Goal: Task Accomplishment & Management: Use online tool/utility

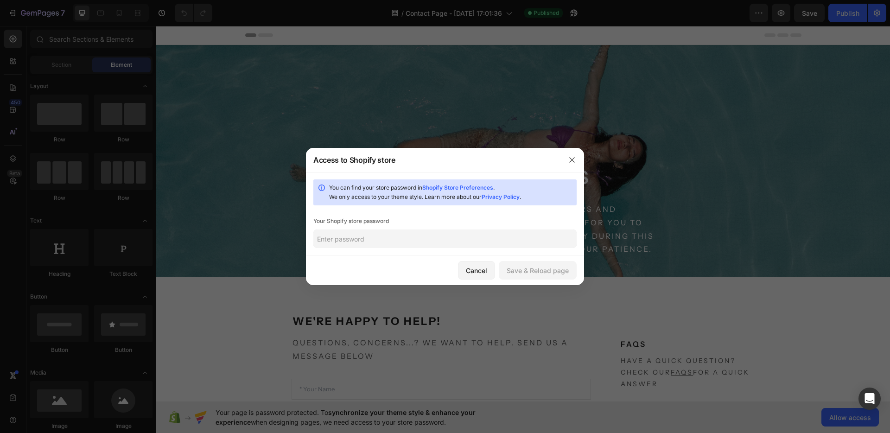
click at [338, 237] on input "text" at bounding box center [444, 238] width 263 height 19
type input "mobree"
click at [542, 274] on div "Save & Reload page" at bounding box center [538, 271] width 62 height 10
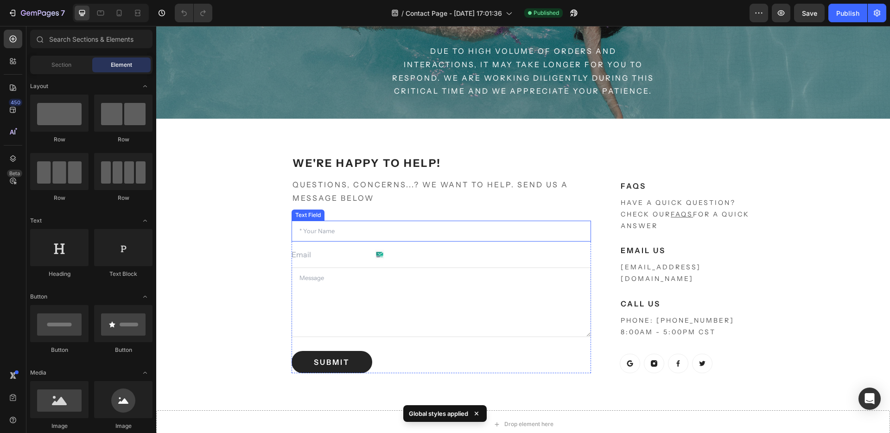
scroll to position [297, 0]
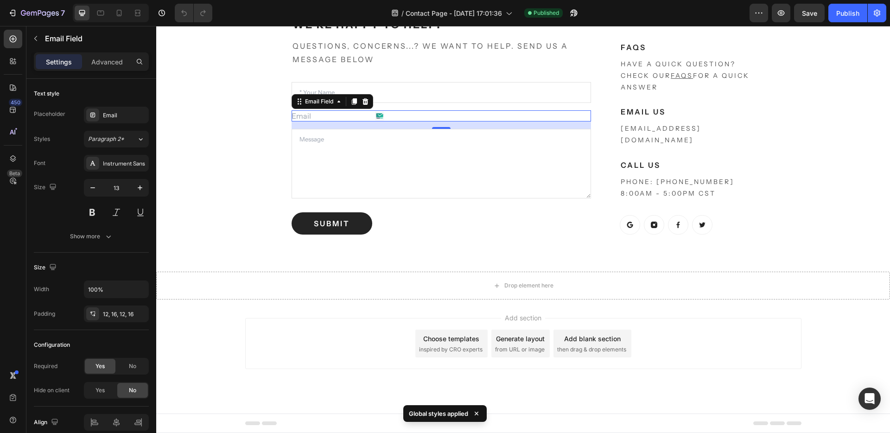
click at [312, 114] on input "email" at bounding box center [339, 115] width 95 height 11
click at [305, 77] on div "Text Field" at bounding box center [307, 76] width 29 height 8
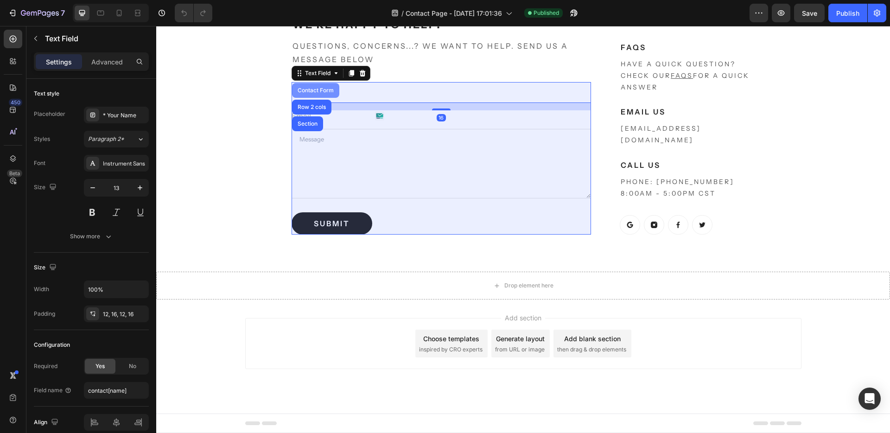
click at [313, 90] on div "Contact Form" at bounding box center [316, 91] width 40 height 6
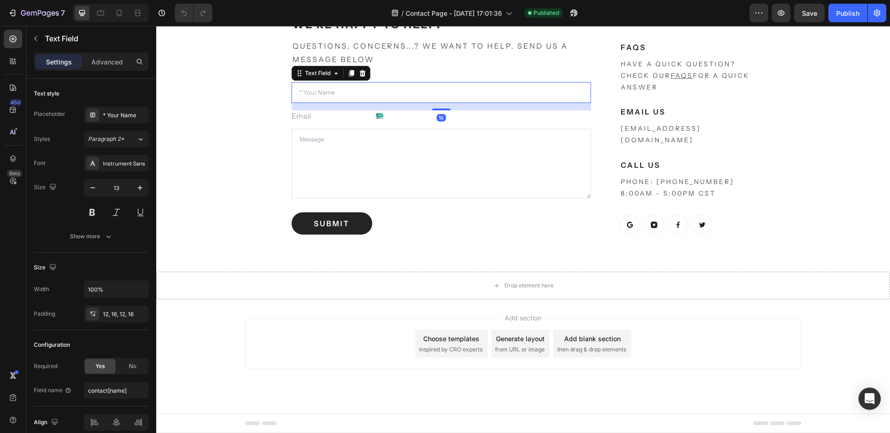
click at [334, 92] on input "text" at bounding box center [442, 92] width 300 height 21
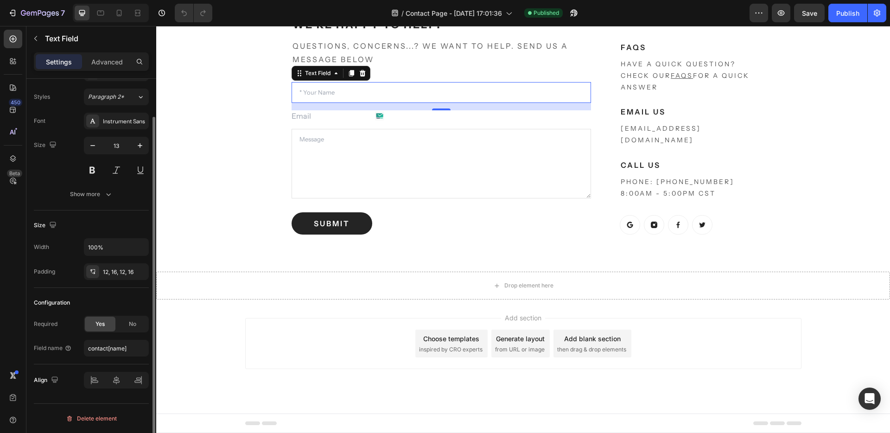
scroll to position [0, 0]
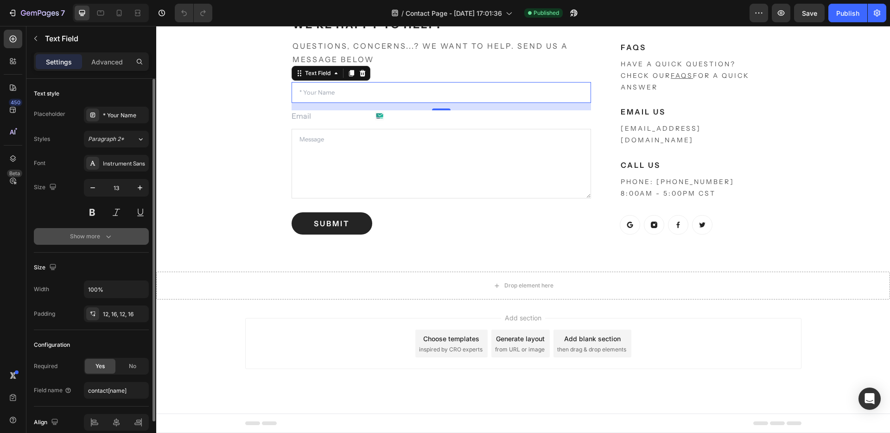
click at [89, 236] on div "Show more" at bounding box center [91, 236] width 43 height 9
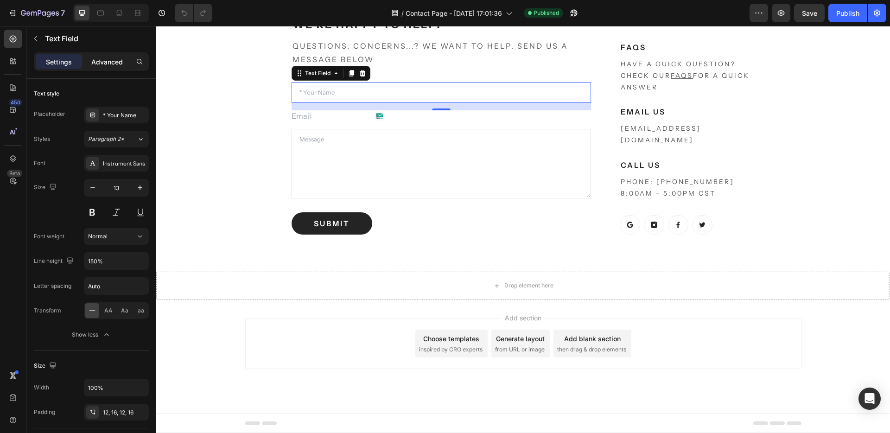
click at [103, 58] on p "Advanced" at bounding box center [107, 62] width 32 height 10
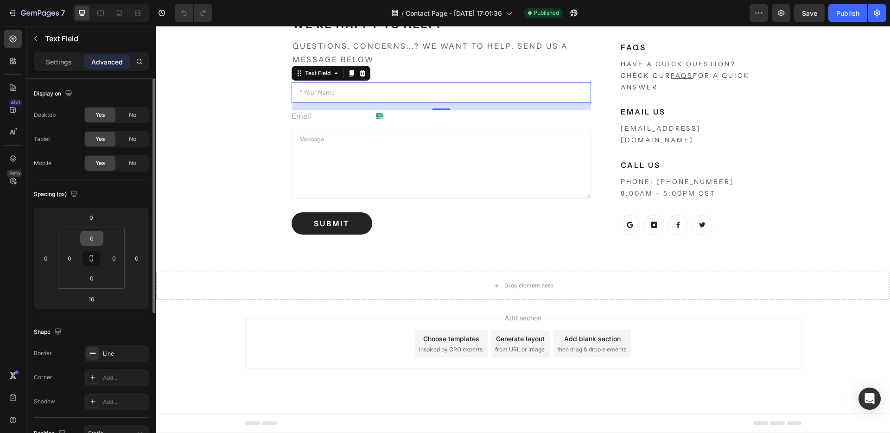
scroll to position [238, 0]
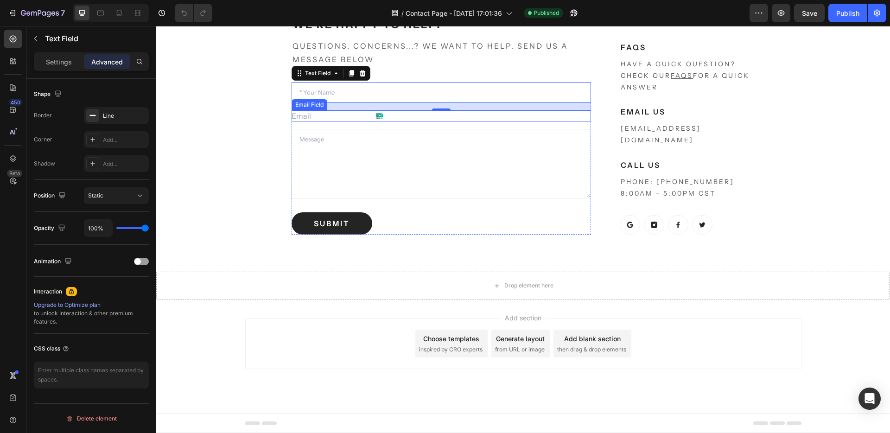
click at [311, 105] on div "Email Field" at bounding box center [309, 105] width 32 height 8
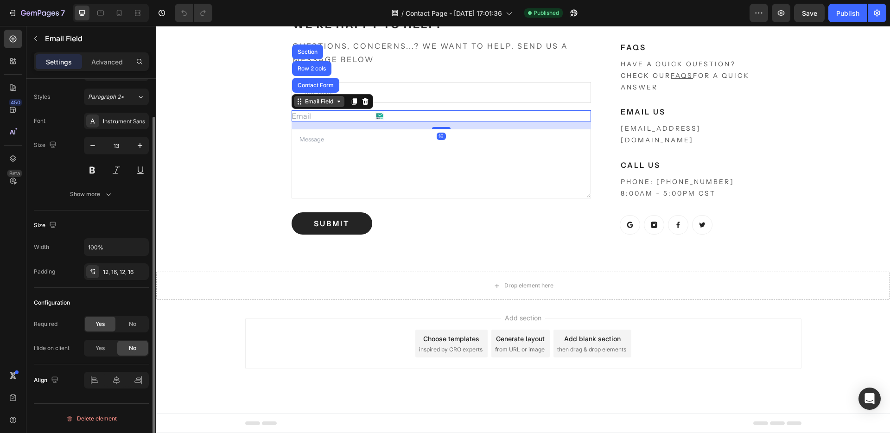
scroll to position [0, 0]
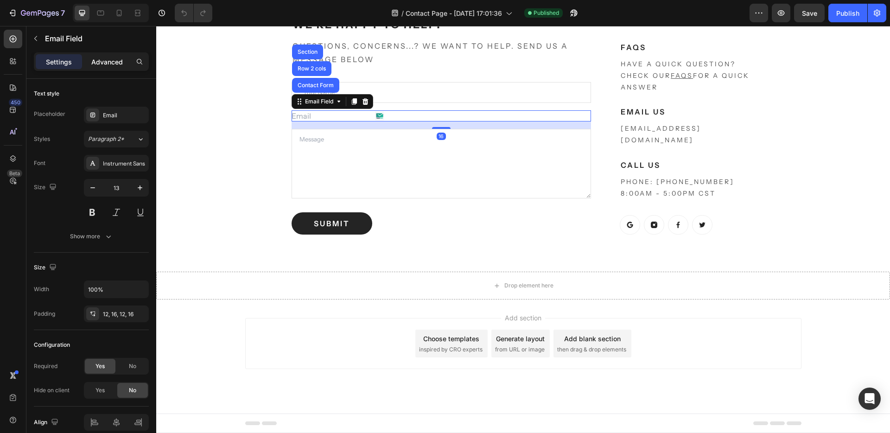
click at [109, 66] on p "Advanced" at bounding box center [107, 62] width 32 height 10
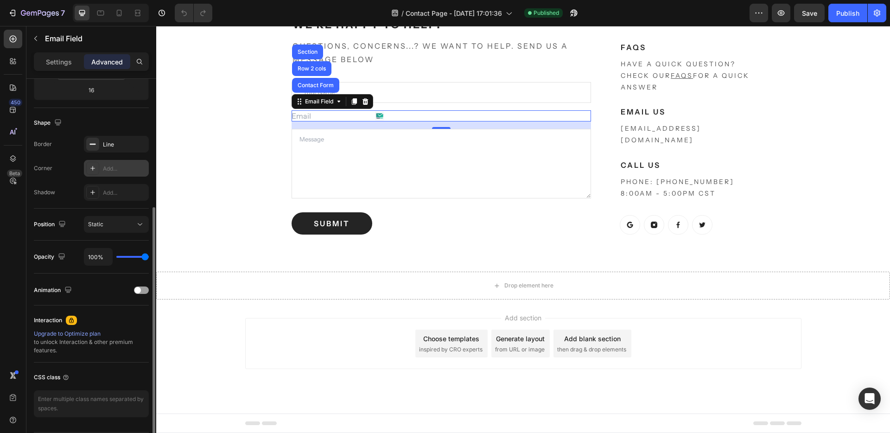
scroll to position [238, 0]
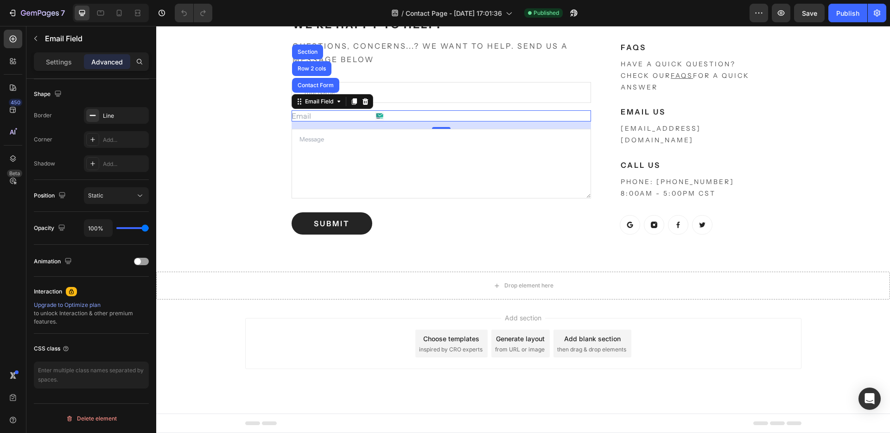
click at [304, 123] on div "16" at bounding box center [442, 124] width 300 height 7
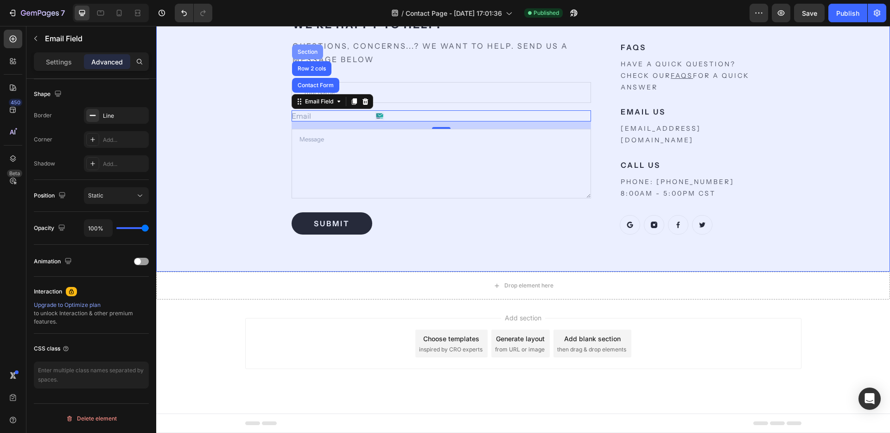
click at [309, 52] on div "Section" at bounding box center [308, 52] width 24 height 6
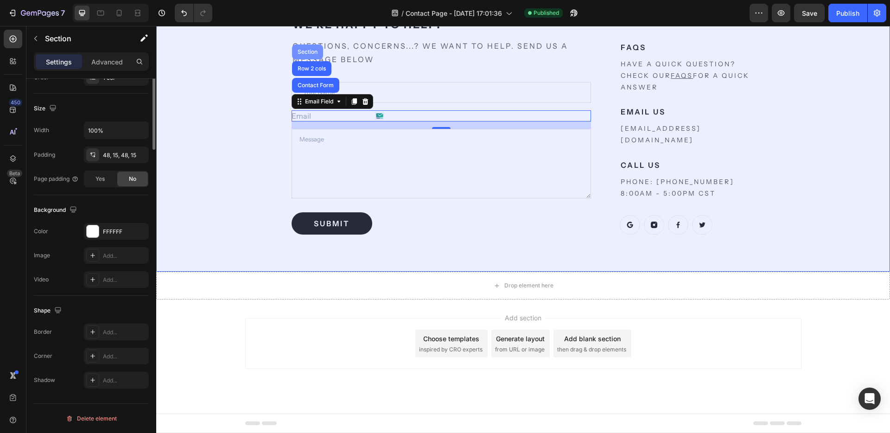
scroll to position [0, 0]
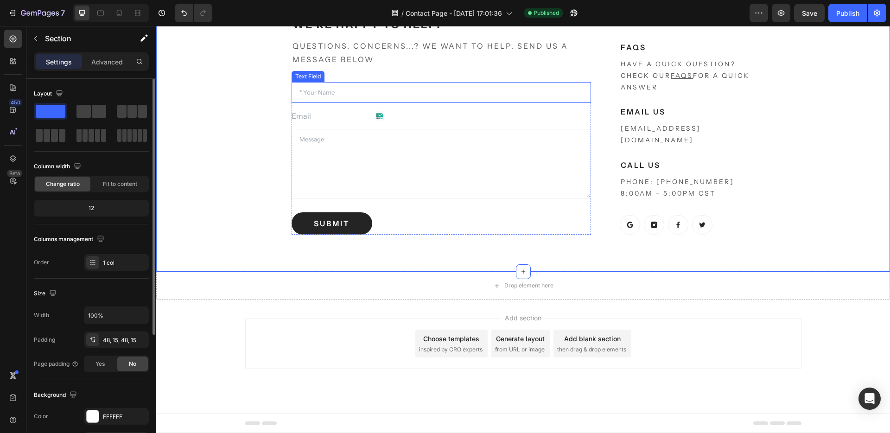
click at [325, 95] on input "text" at bounding box center [442, 92] width 300 height 21
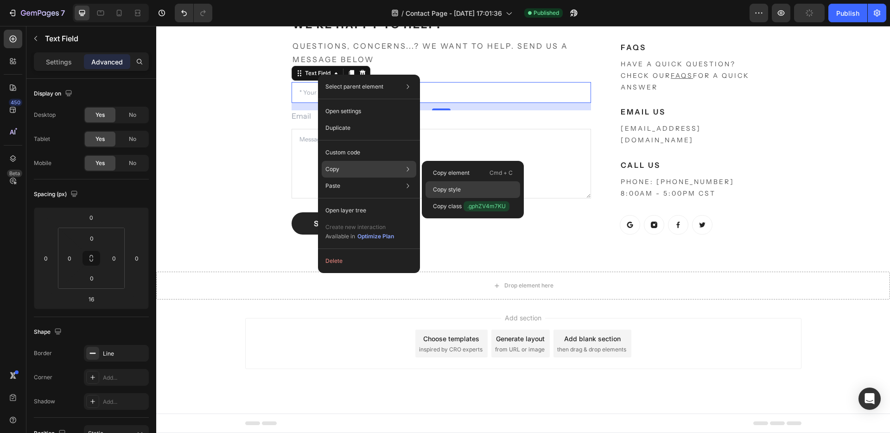
click at [452, 191] on p "Copy style" at bounding box center [447, 189] width 28 height 8
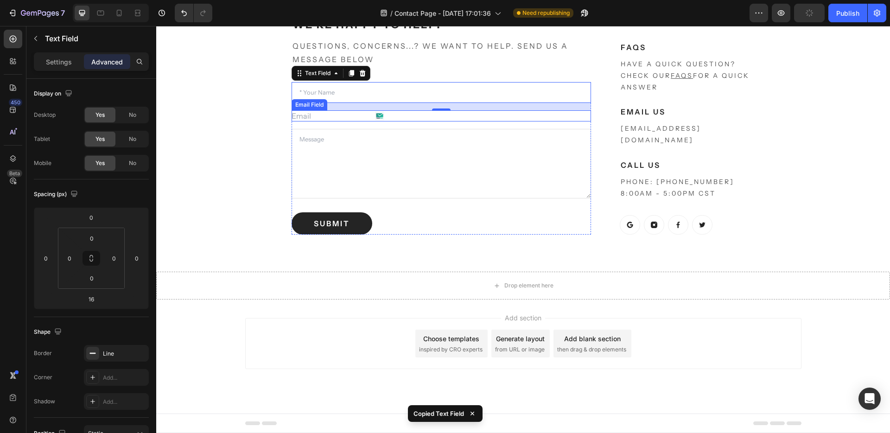
click at [299, 111] on input "email" at bounding box center [339, 115] width 95 height 11
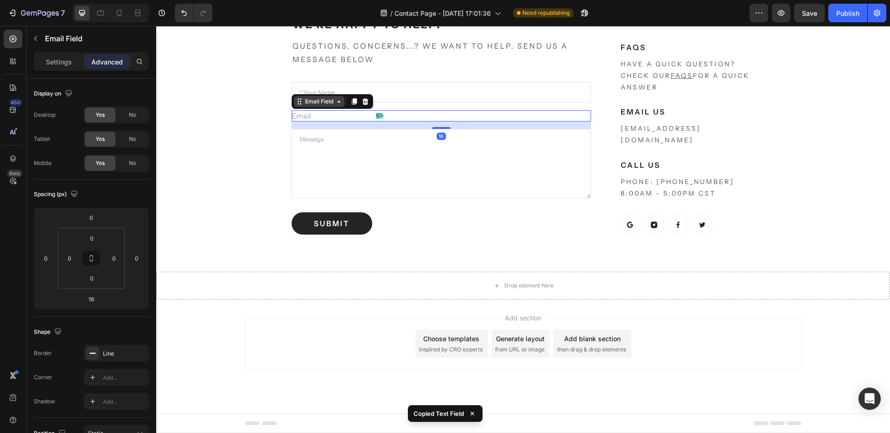
click at [305, 103] on div "Email Field" at bounding box center [319, 101] width 32 height 8
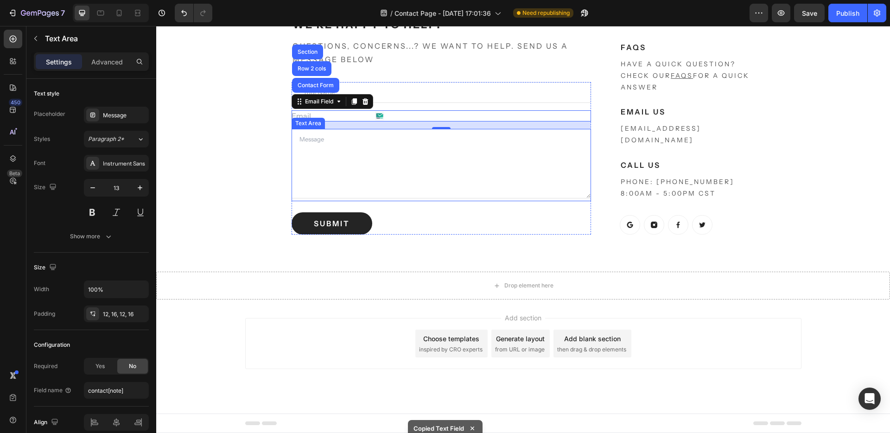
click at [436, 151] on textarea at bounding box center [442, 164] width 300 height 70
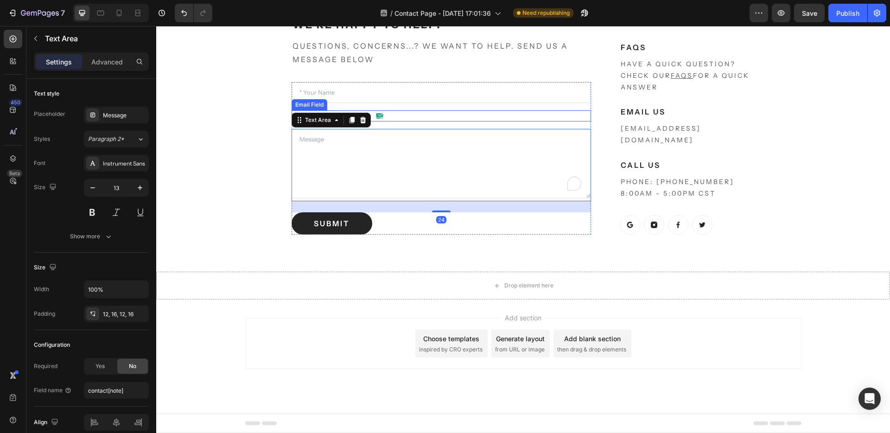
click at [384, 113] on div "Email Field" at bounding box center [442, 115] width 300 height 11
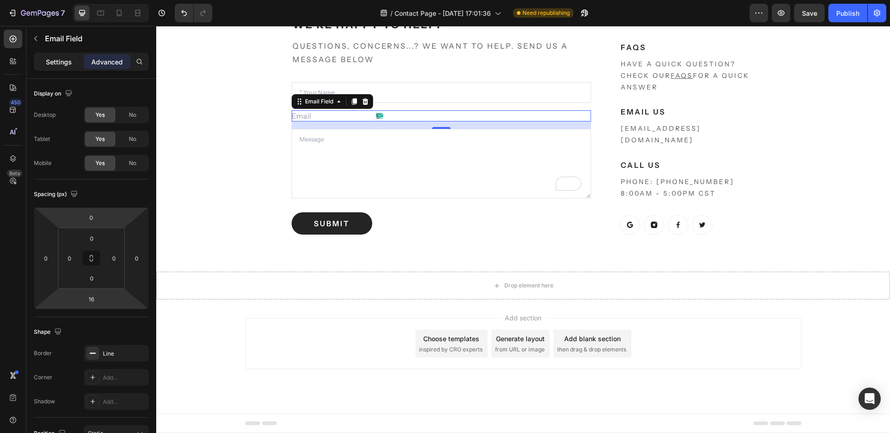
click at [51, 62] on p "Settings" at bounding box center [59, 62] width 26 height 10
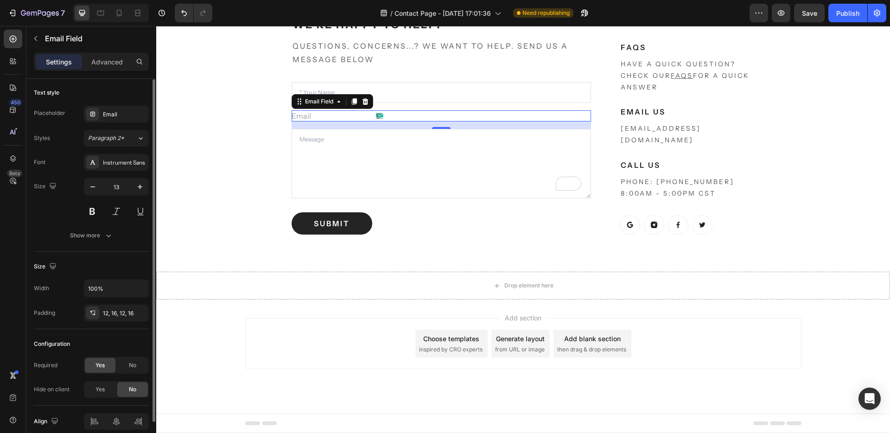
scroll to position [42, 0]
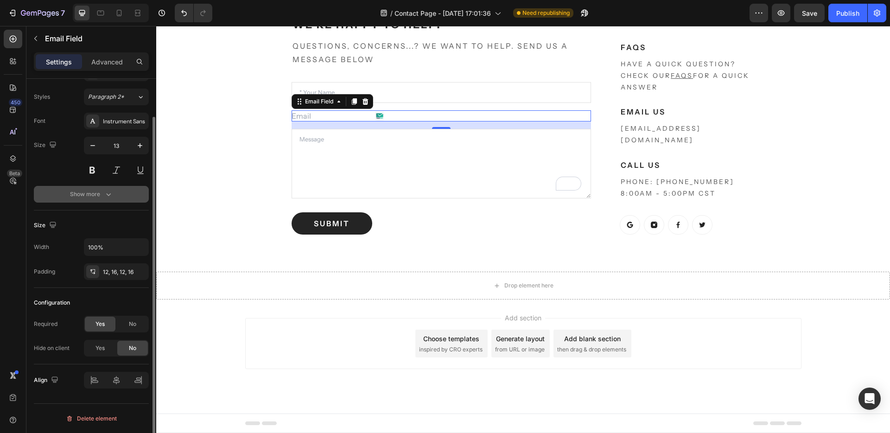
click at [89, 194] on div "Show more" at bounding box center [91, 194] width 43 height 9
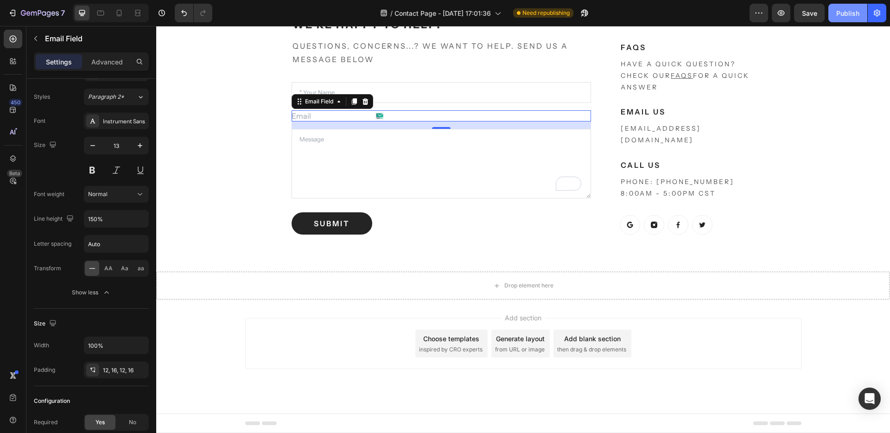
click at [854, 12] on div "Publish" at bounding box center [847, 13] width 23 height 10
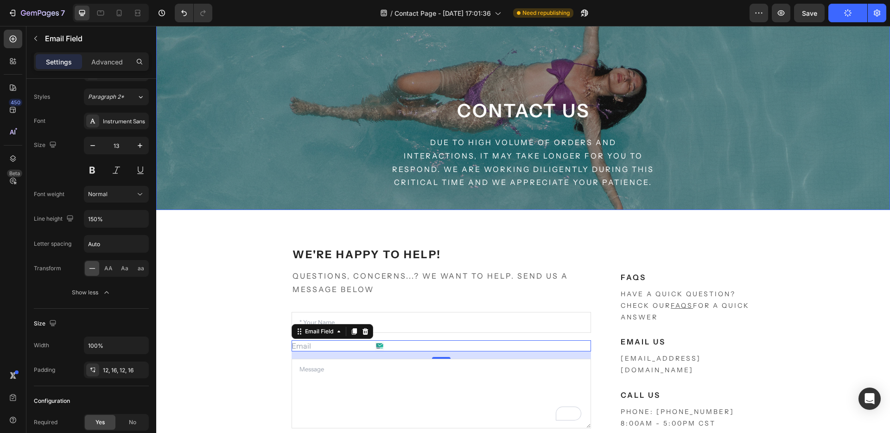
scroll to position [297, 0]
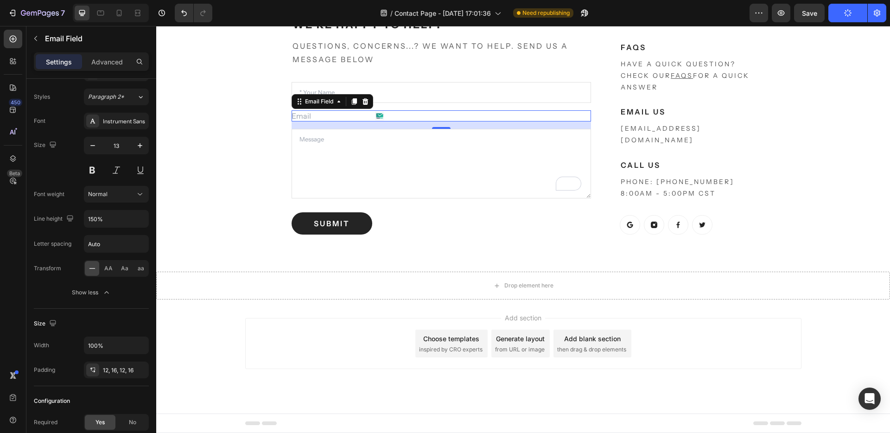
click at [40, 0] on div "7 Version history / Contact Page - [DATE] 17:01:36 Need republishing Preview Sa…" at bounding box center [445, 13] width 890 height 26
click at [41, 21] on button "7" at bounding box center [36, 13] width 65 height 19
